Goal: Task Accomplishment & Management: Manage account settings

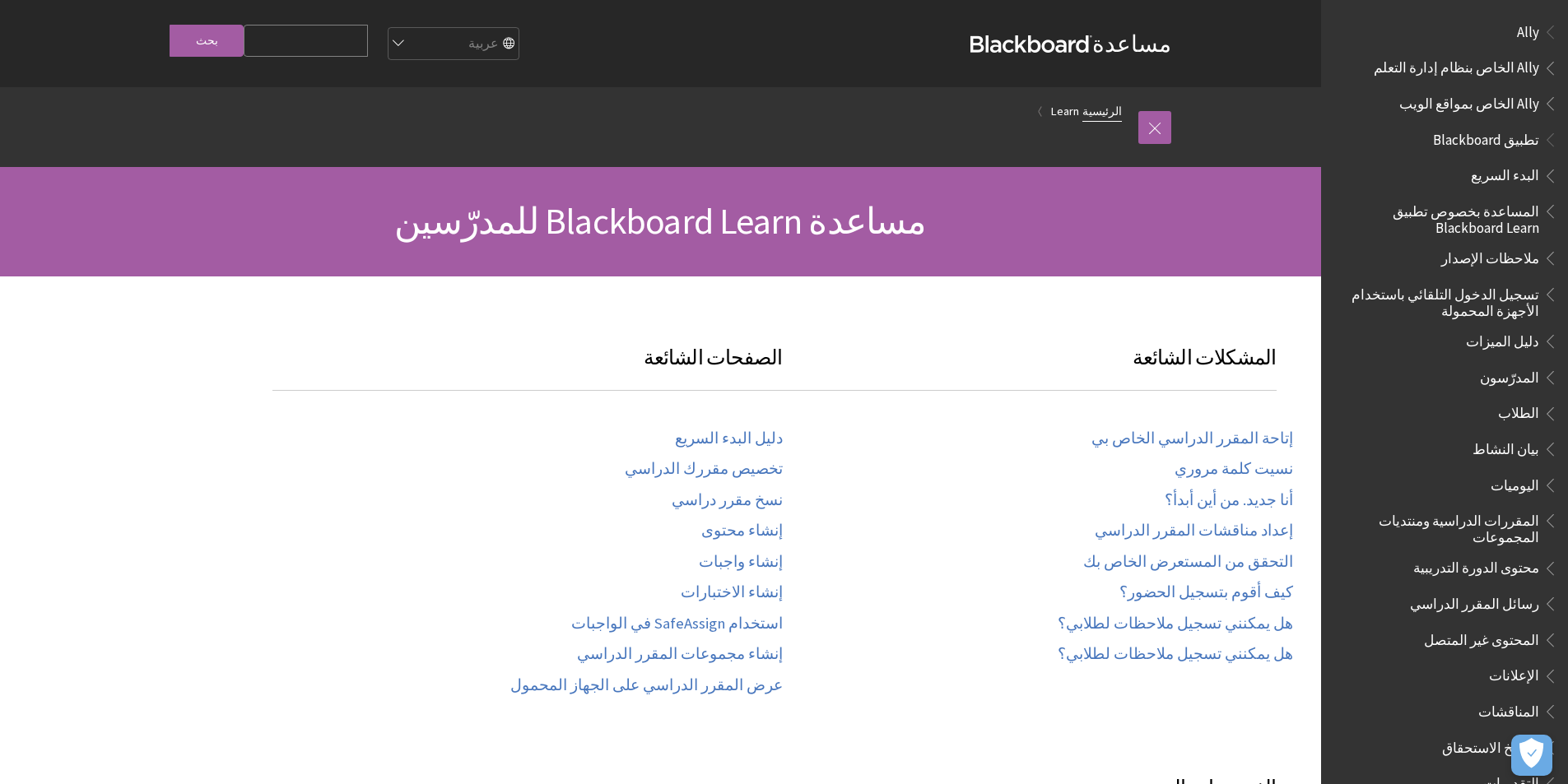
click at [1098, 111] on link "الرئيسية" at bounding box center [1101, 111] width 40 height 20
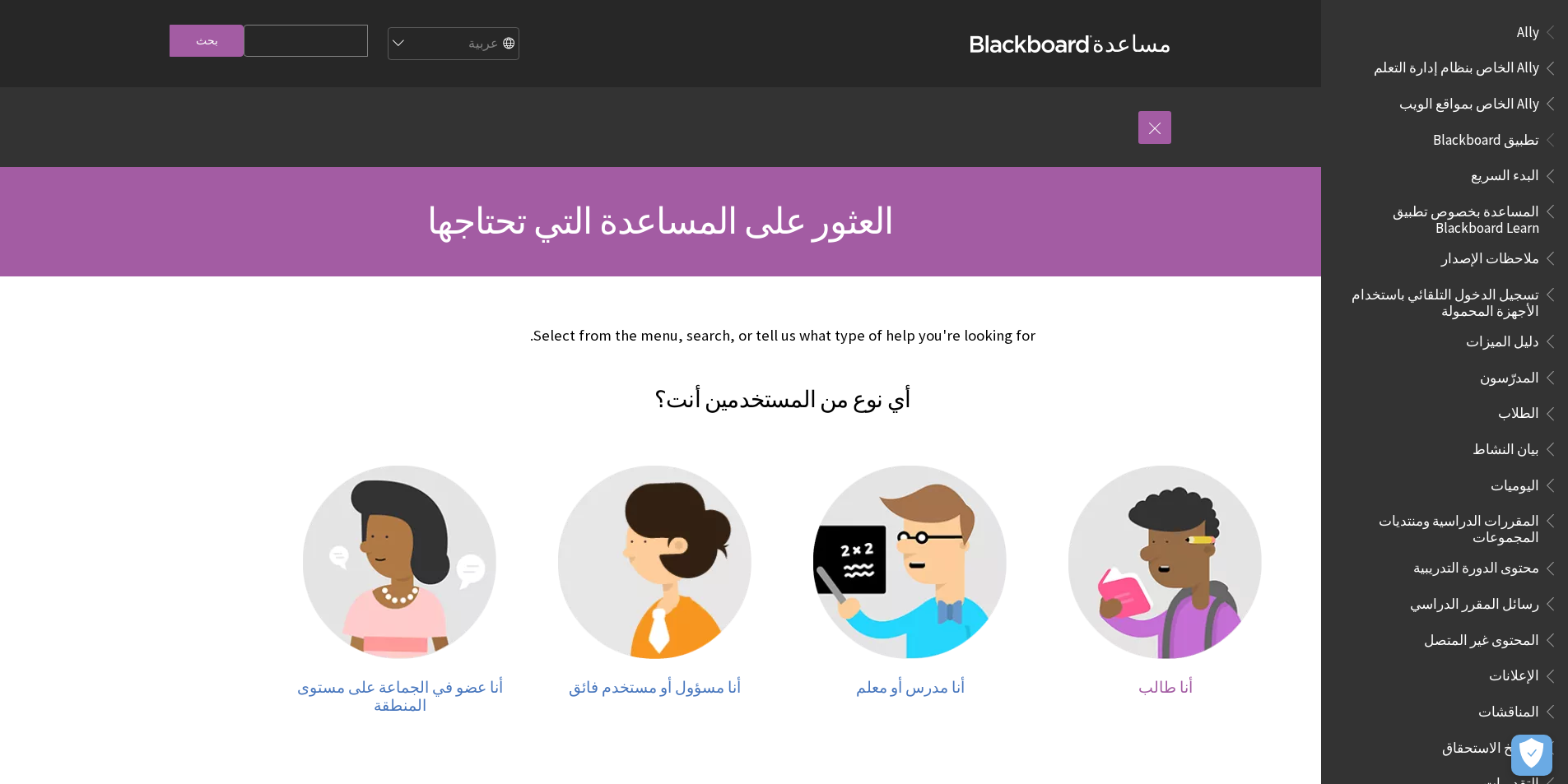
scroll to position [315, 0]
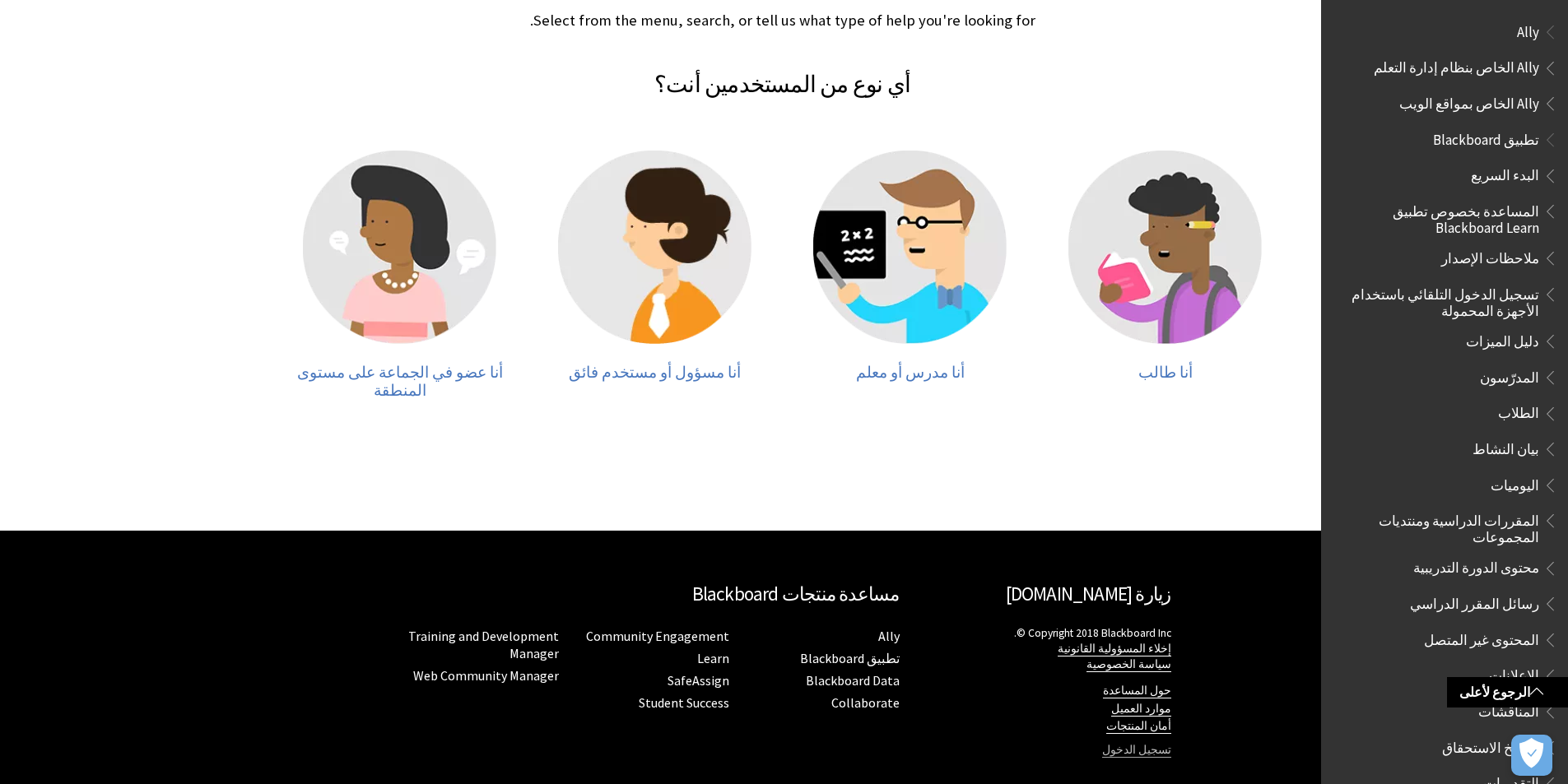
click at [1137, 743] on link "تسجيل الدخول" at bounding box center [1137, 750] width 70 height 15
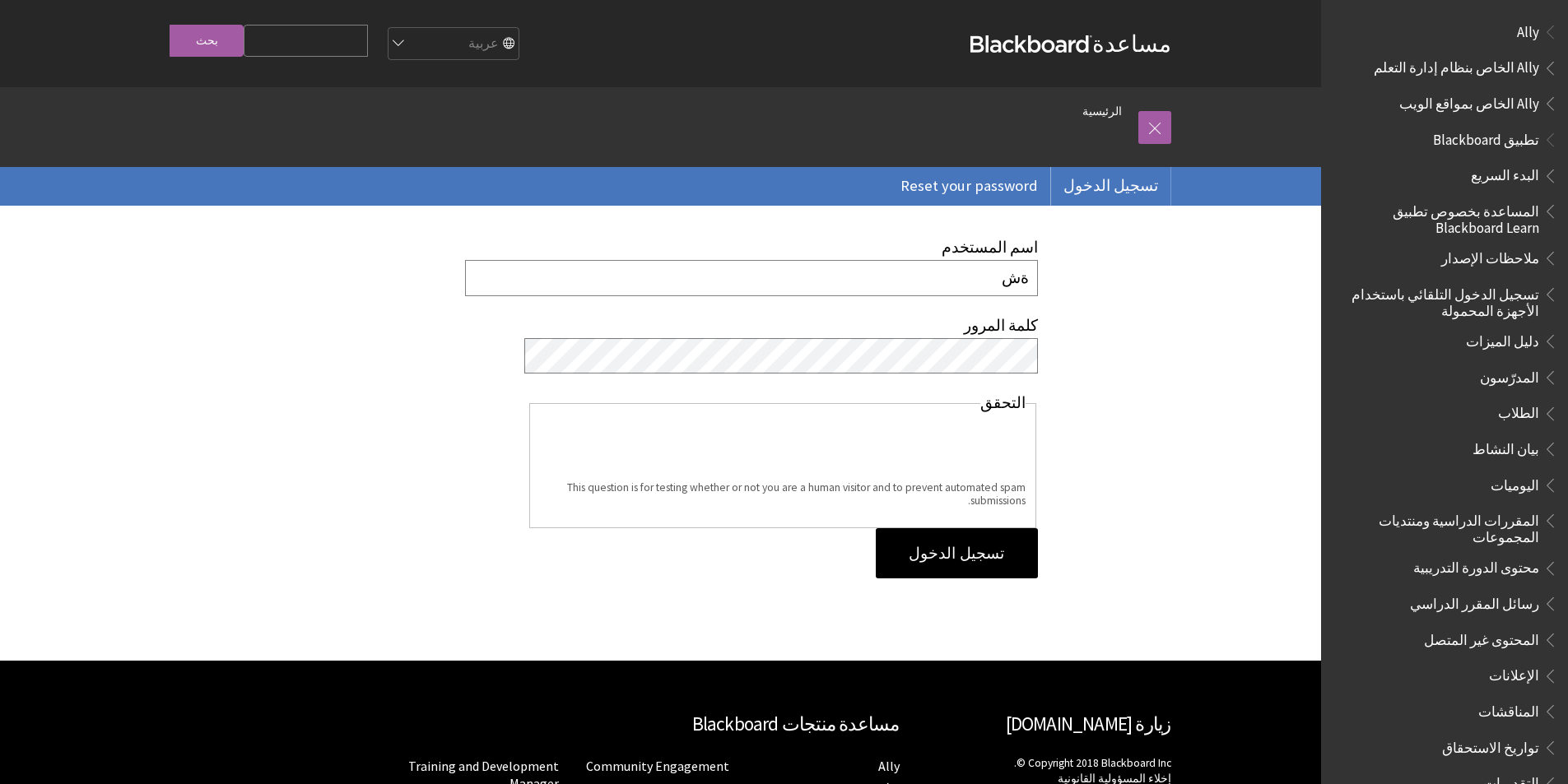
type input "ة"
type input "mahaa5"
click at [876, 529] on input "تسجيل الدخول" at bounding box center [956, 554] width 161 height 51
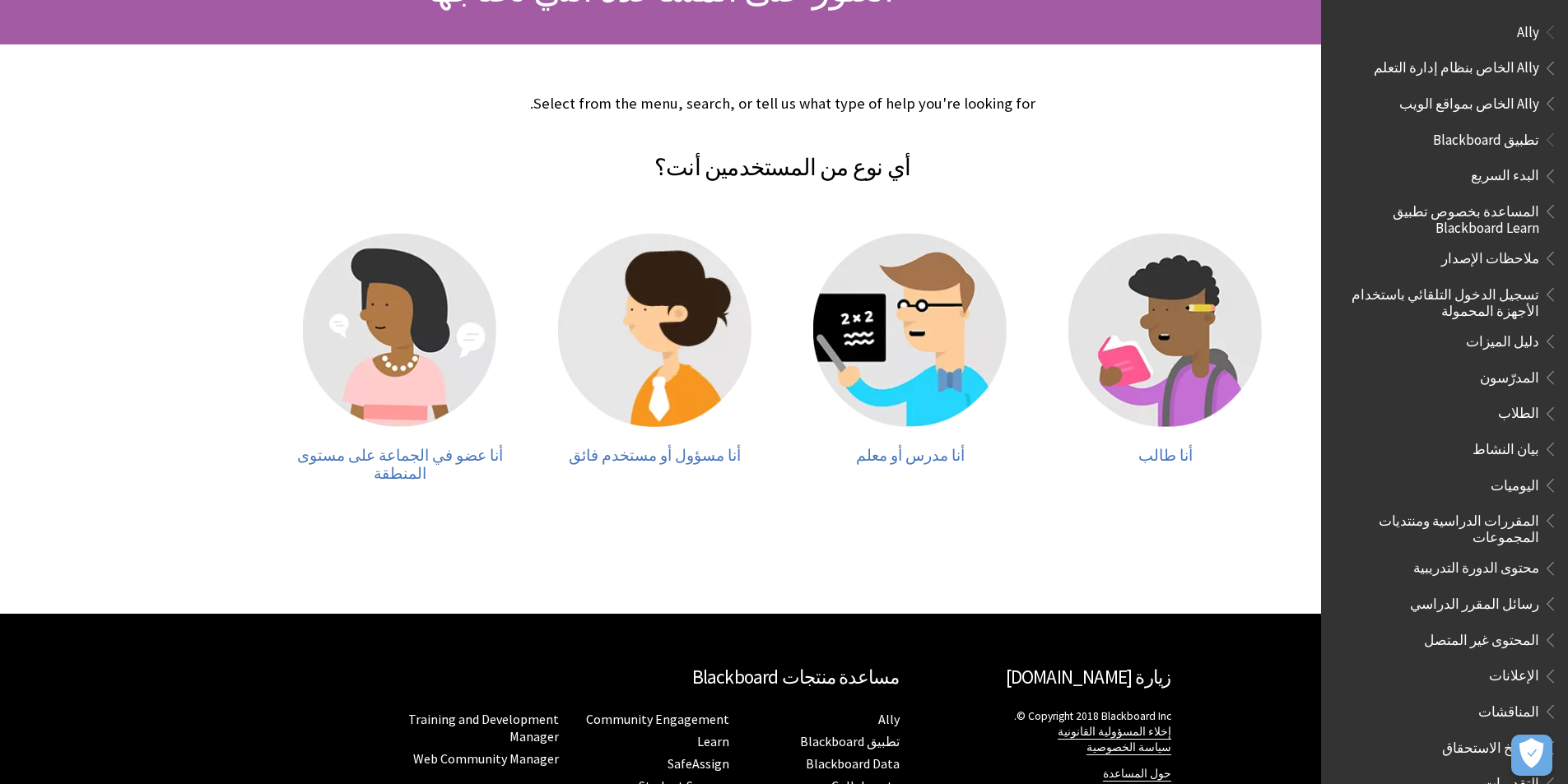
scroll to position [315, 0]
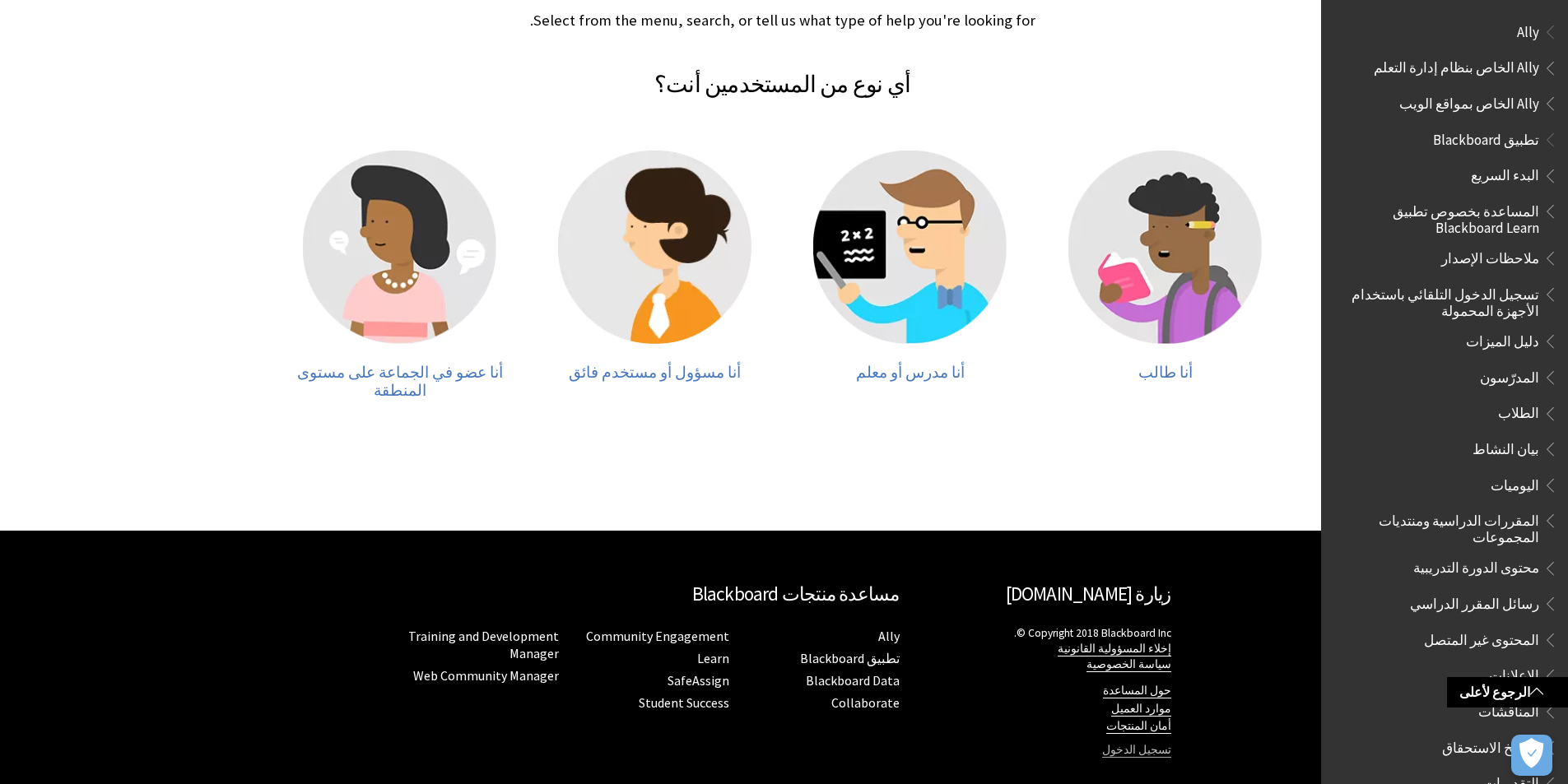
click at [1127, 743] on link "تسجيل الدخول" at bounding box center [1137, 750] width 70 height 15
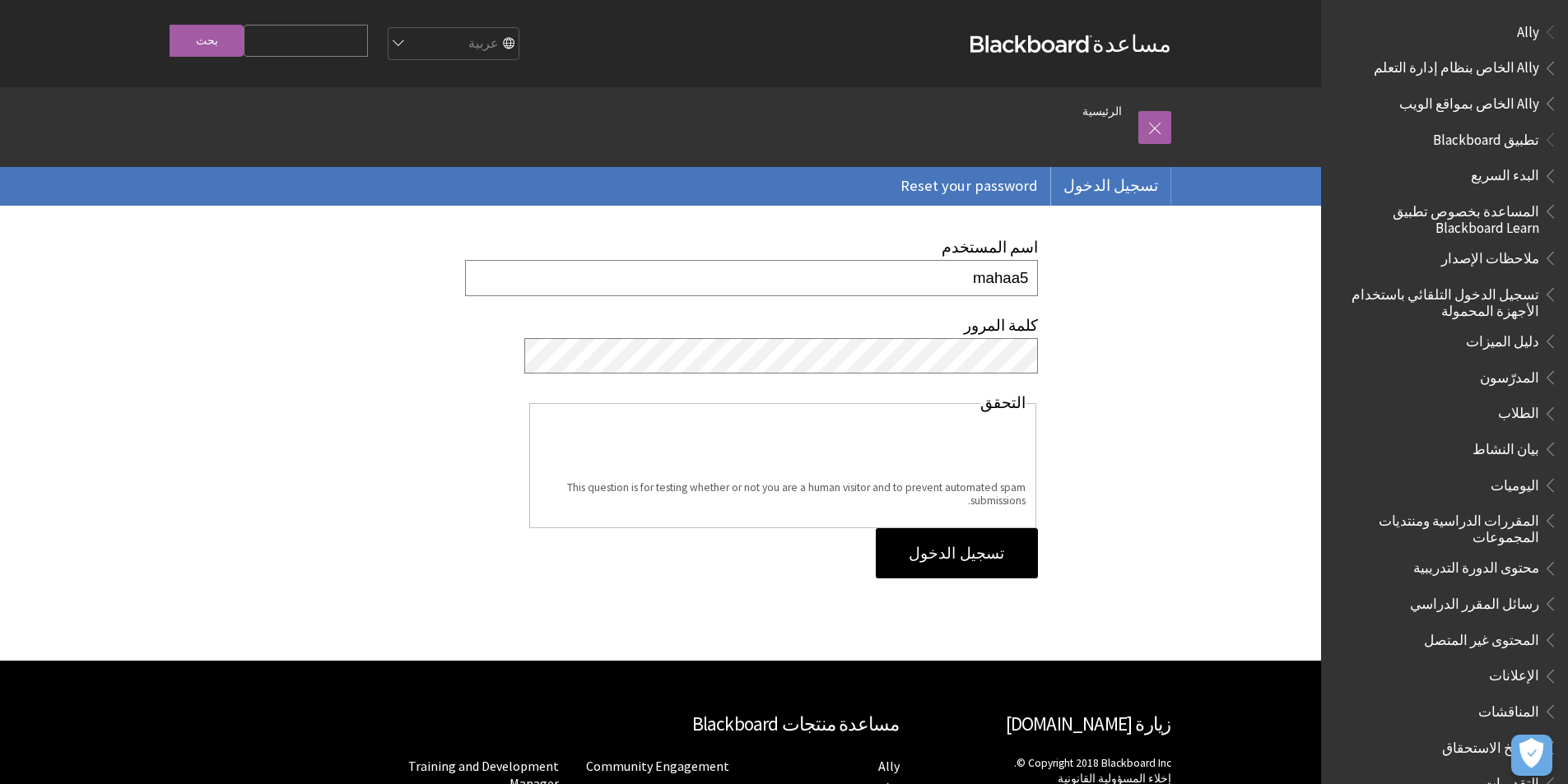
type input "mahaa5"
click at [1000, 567] on input "تسجيل الدخول" at bounding box center [956, 554] width 161 height 51
